Goal: Task Accomplishment & Management: Book appointment/travel/reservation

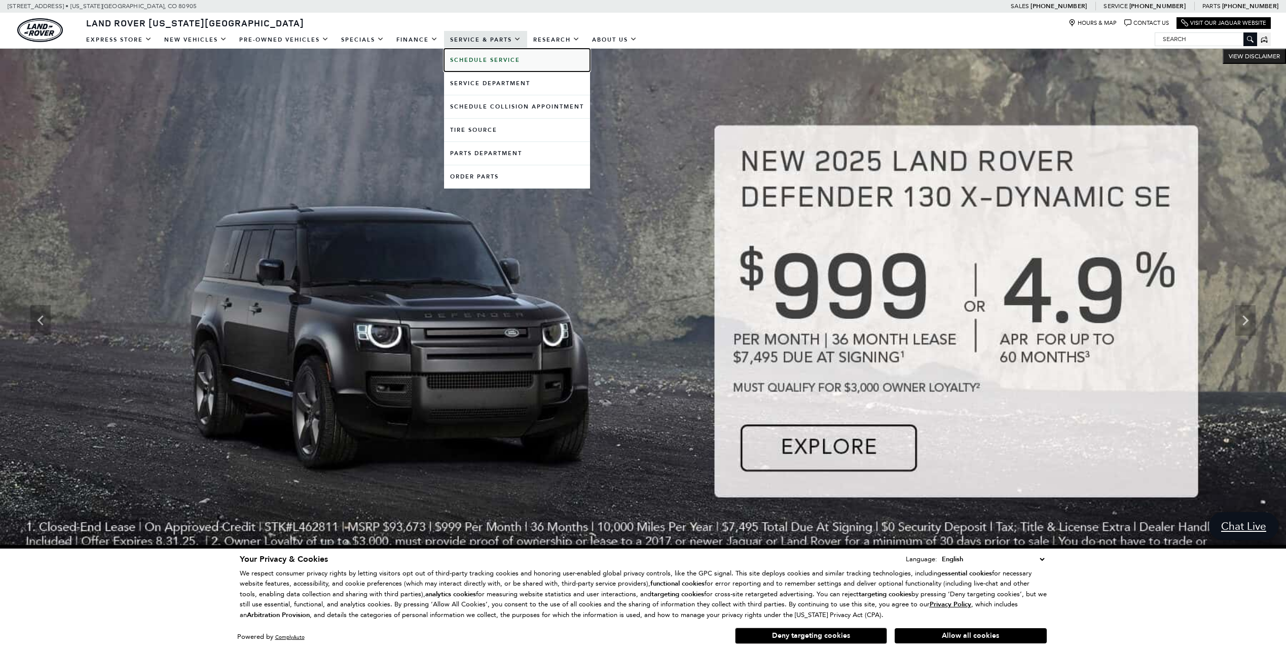
click at [494, 60] on b "Schedule Service" at bounding box center [485, 60] width 70 height 8
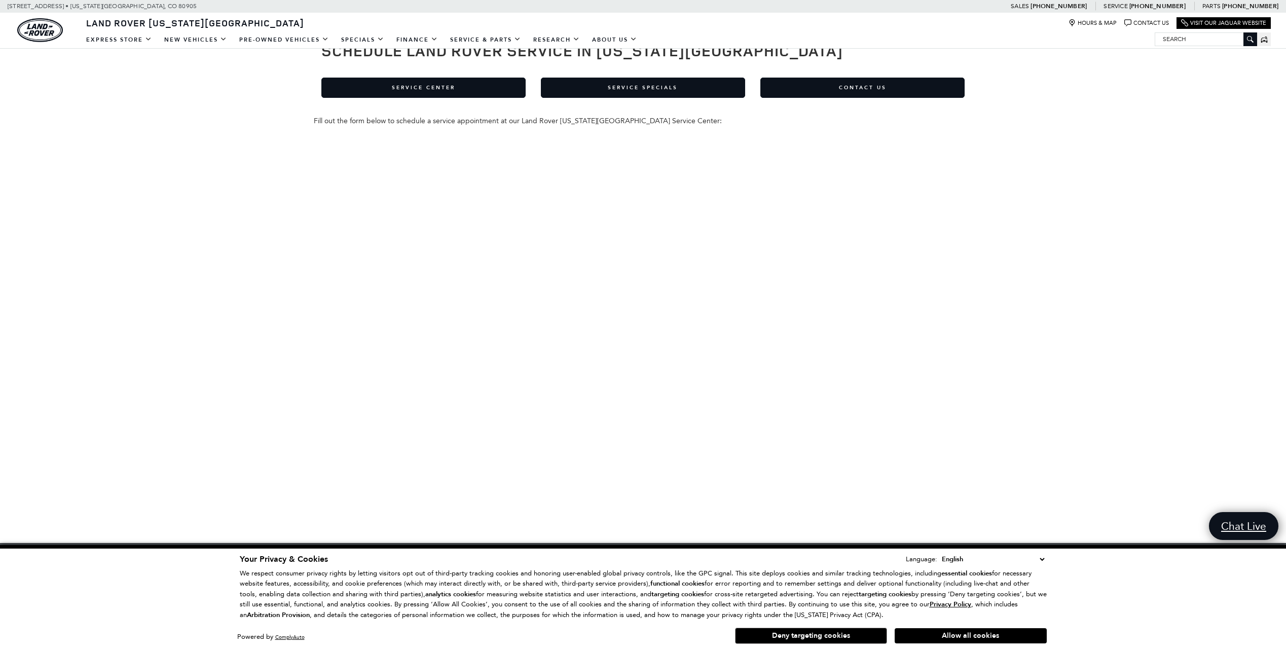
scroll to position [47, 0]
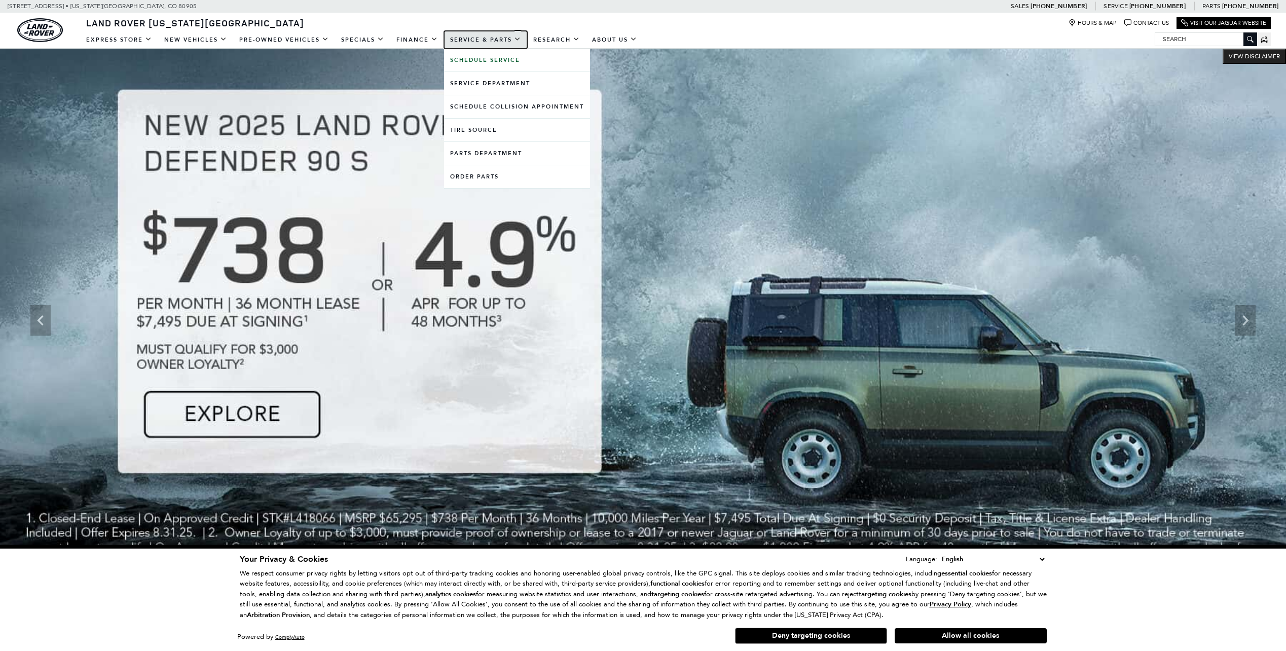
click at [484, 39] on link "Service & Parts" at bounding box center [485, 40] width 83 height 18
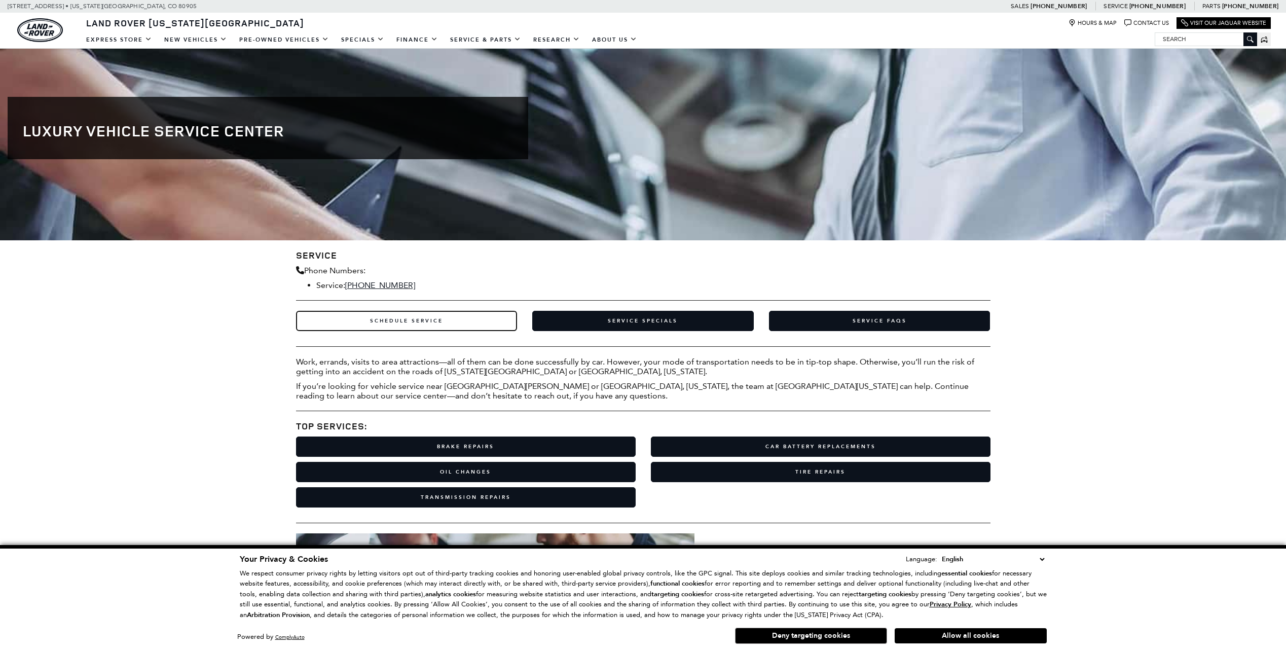
click at [443, 325] on link "Schedule Service" at bounding box center [407, 321] width 222 height 20
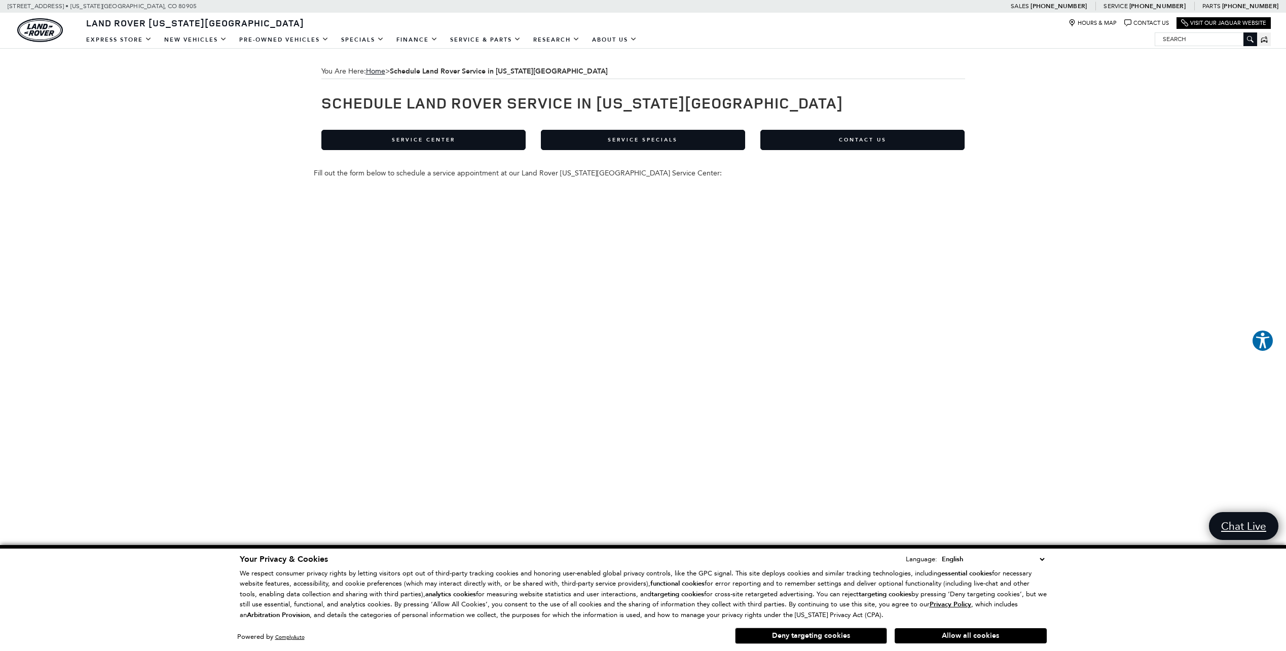
click at [177, 278] on div "You Are Here: Home > Schedule Land Rover Service in [US_STATE][GEOGRAPHIC_DATA]…" at bounding box center [643, 449] width 1286 height 801
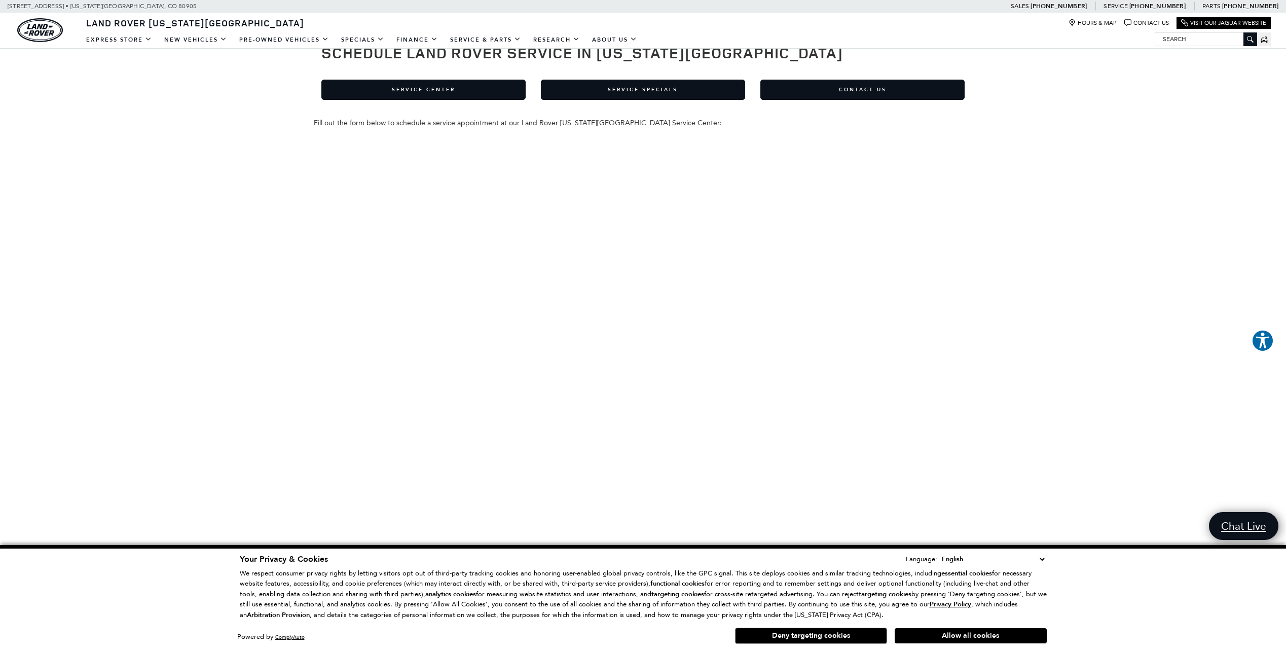
scroll to position [51, 0]
click at [188, 208] on div "You Are Here: Home > Schedule Land Rover Service in [US_STATE][GEOGRAPHIC_DATA]…" at bounding box center [643, 398] width 1286 height 801
click at [110, 187] on div "You Are Here: Home > Schedule Land Rover Service in [US_STATE][GEOGRAPHIC_DATA]…" at bounding box center [643, 398] width 1286 height 801
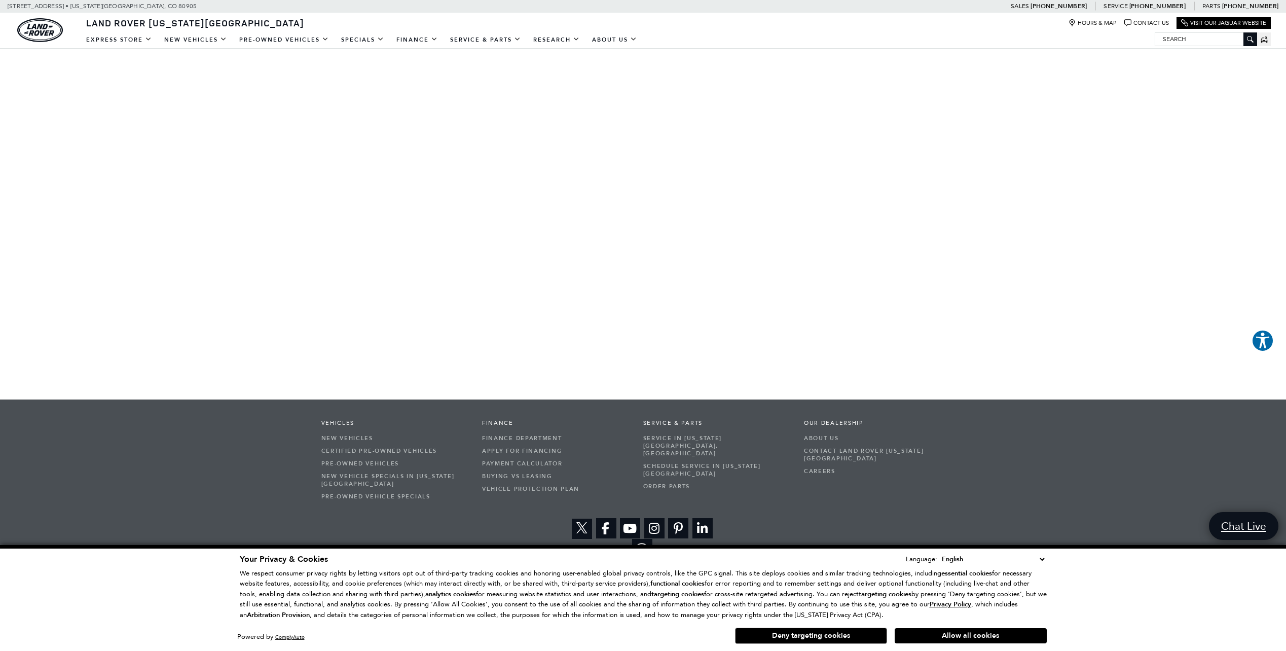
scroll to position [199, 0]
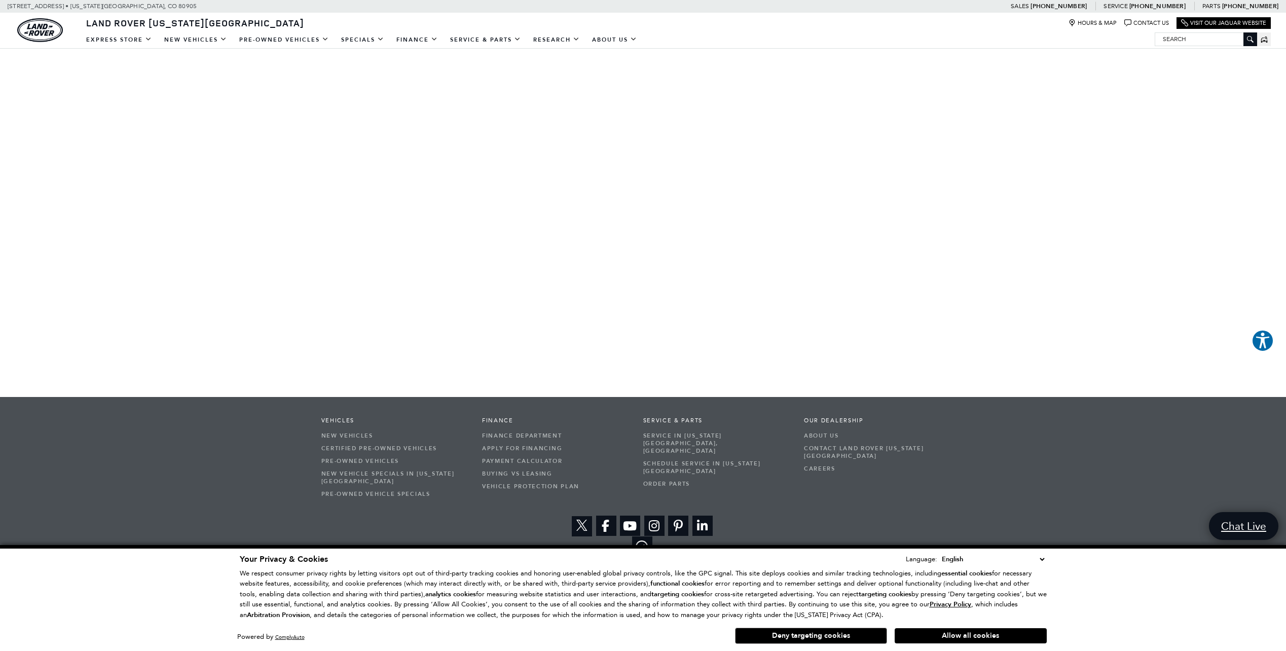
click at [207, 220] on div "You Are Here: Home > Schedule Land Rover Service in [US_STATE][GEOGRAPHIC_DATA]…" at bounding box center [643, 250] width 1286 height 801
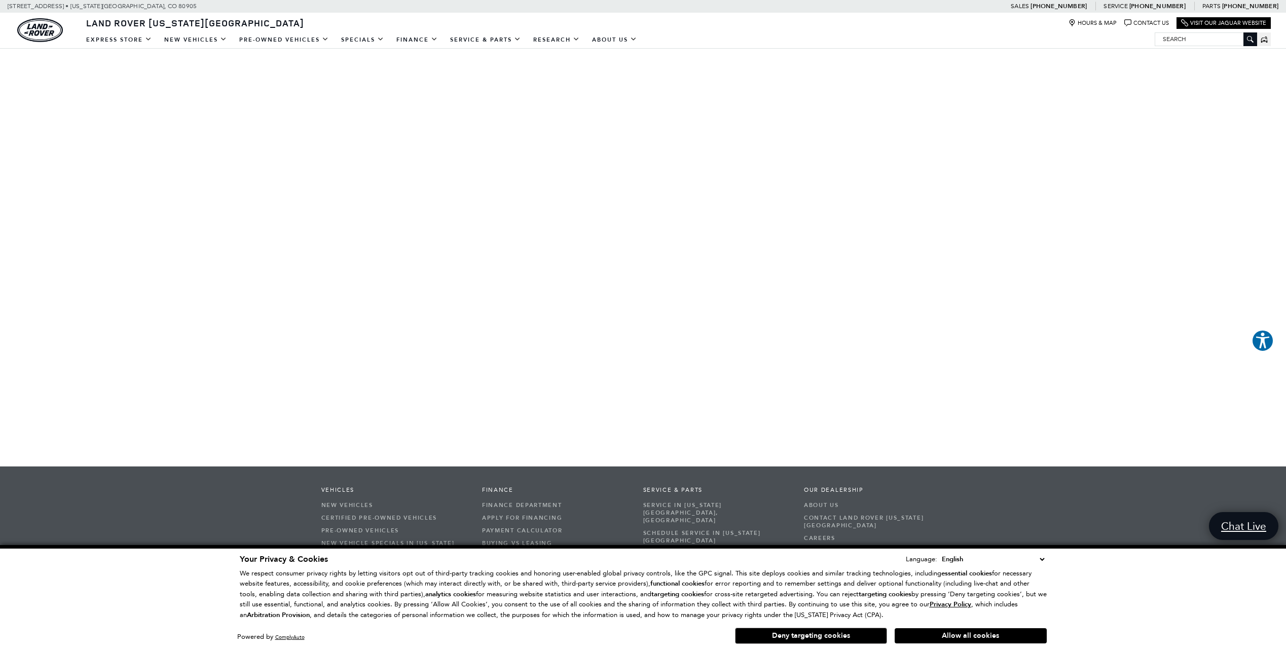
scroll to position [0, 0]
